Goal: Task Accomplishment & Management: Manage account settings

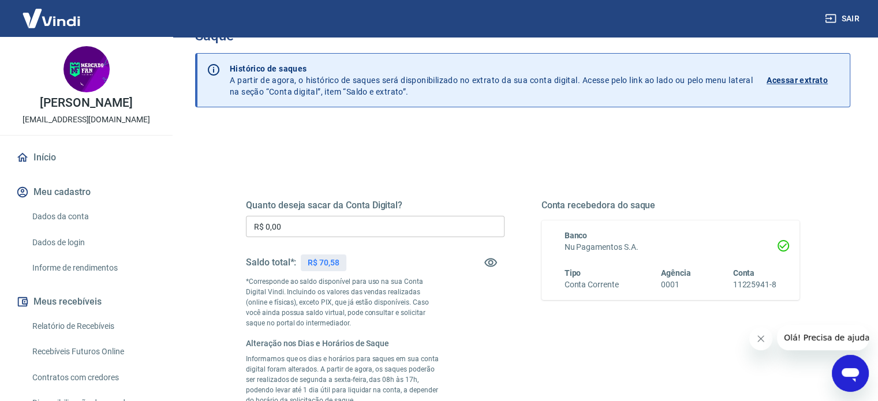
scroll to position [58, 0]
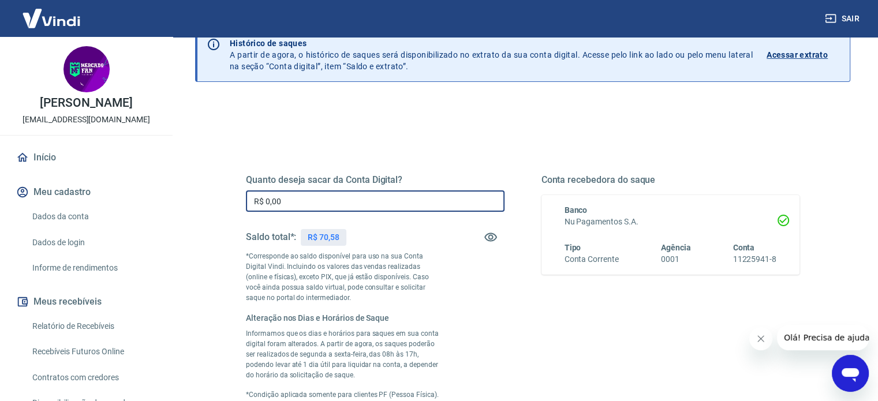
click at [365, 211] on input "R$ 0,00" at bounding box center [375, 200] width 258 height 21
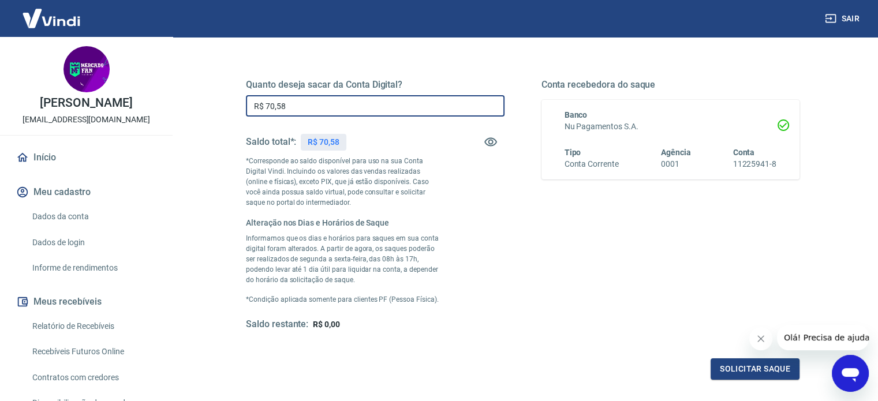
scroll to position [173, 0]
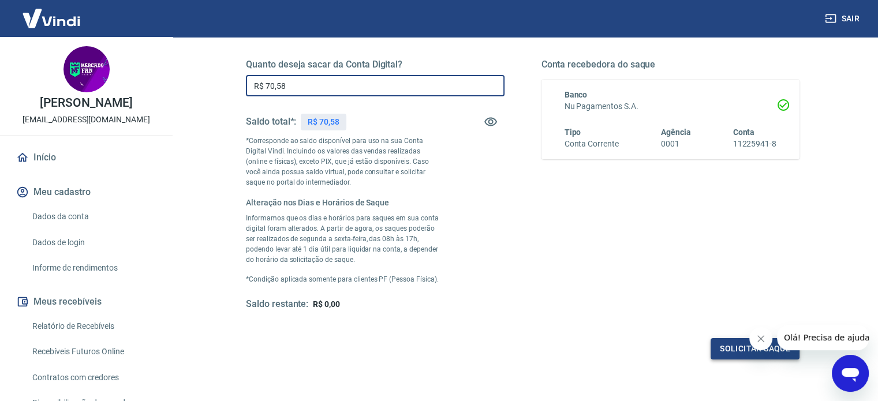
type input "R$ 70,58"
click at [722, 350] on button "Solicitar saque" at bounding box center [754, 348] width 89 height 21
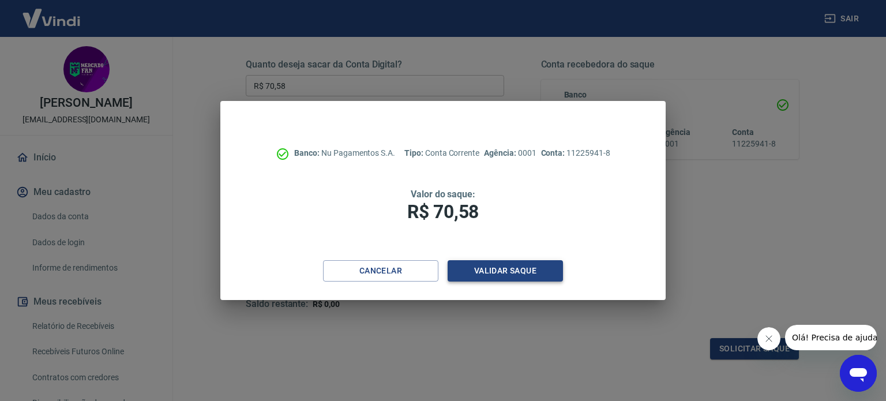
click at [482, 275] on button "Validar saque" at bounding box center [505, 270] width 115 height 21
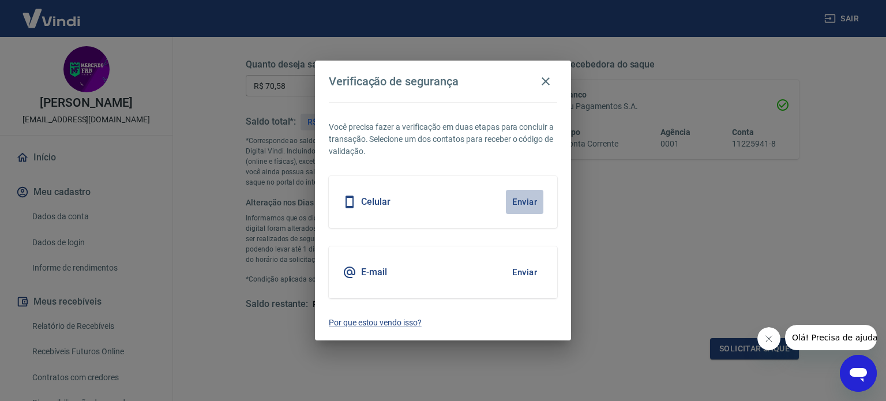
click at [527, 202] on button "Enviar" at bounding box center [525, 202] width 38 height 24
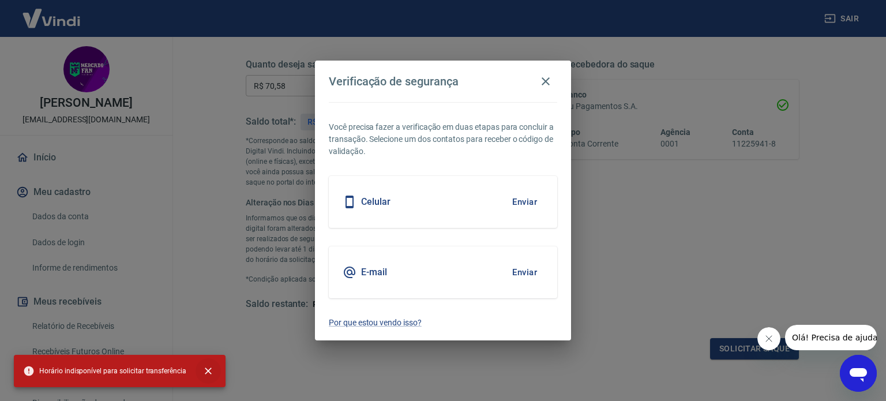
click at [205, 371] on icon "close" at bounding box center [208, 371] width 7 height 7
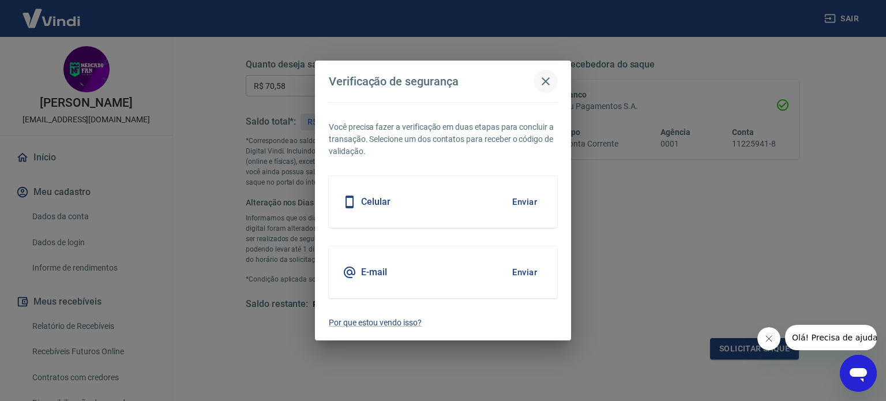
click at [550, 80] on icon "button" at bounding box center [546, 81] width 14 height 14
